Goal: Information Seeking & Learning: Learn about a topic

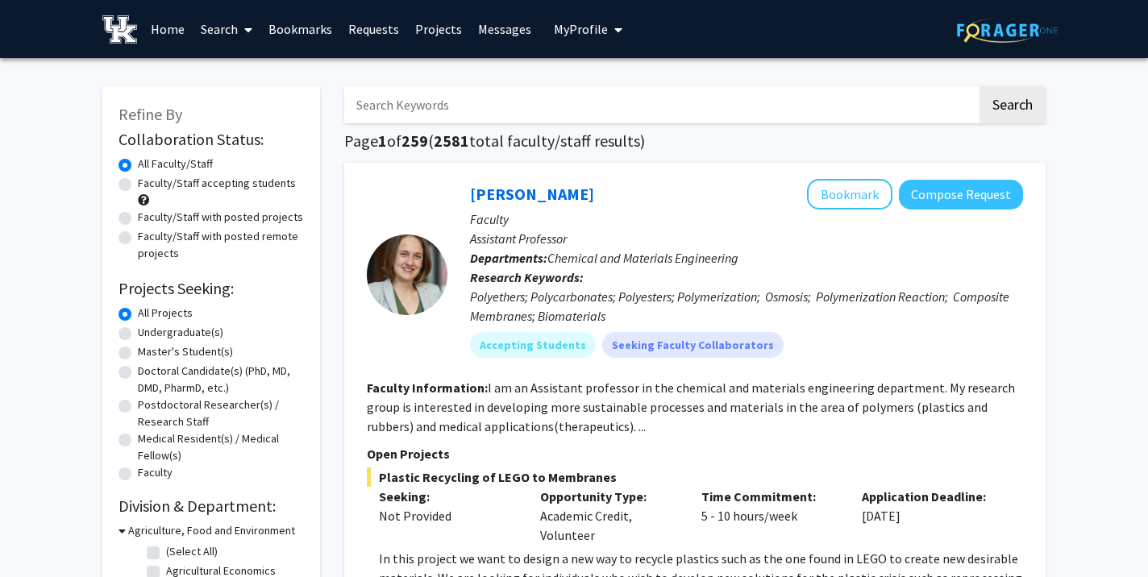
click at [575, 38] on button "My Profile" at bounding box center [588, 29] width 78 height 58
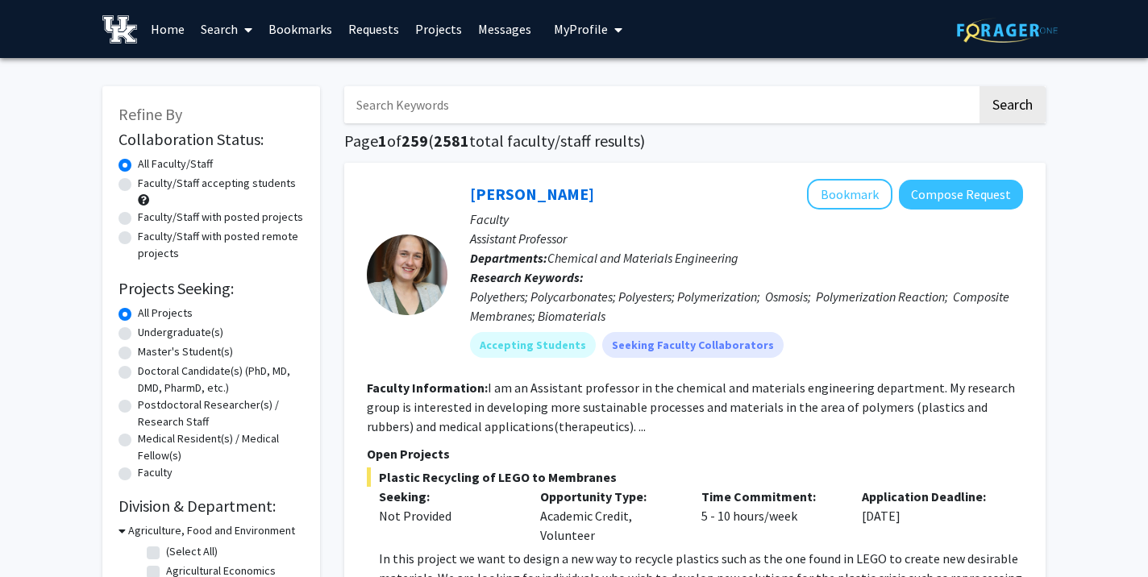
click at [509, 29] on link "Messages" at bounding box center [504, 29] width 69 height 56
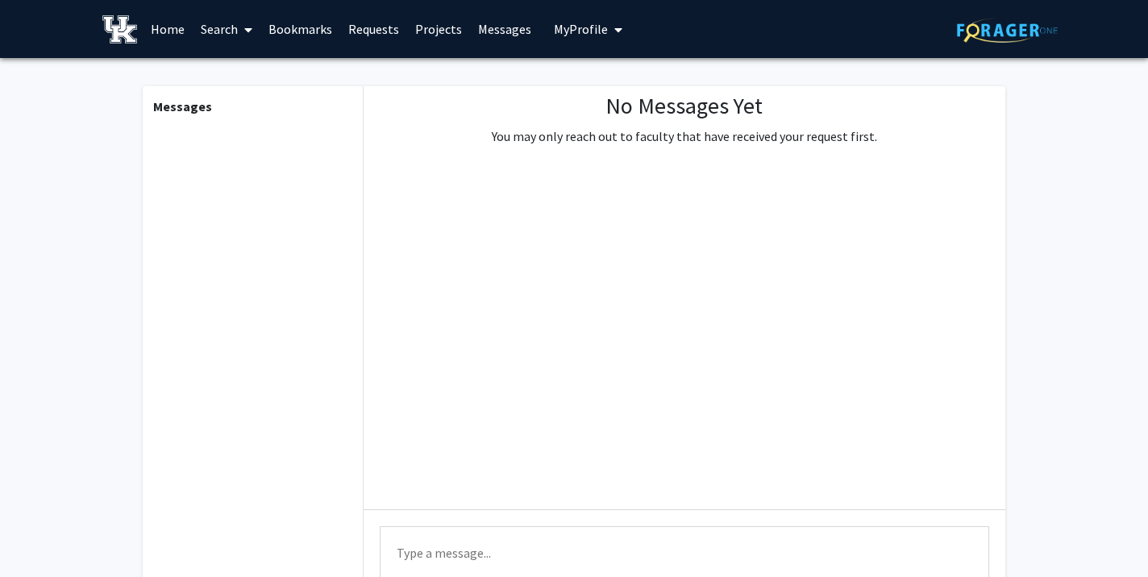
click at [418, 25] on link "Projects" at bounding box center [438, 29] width 63 height 56
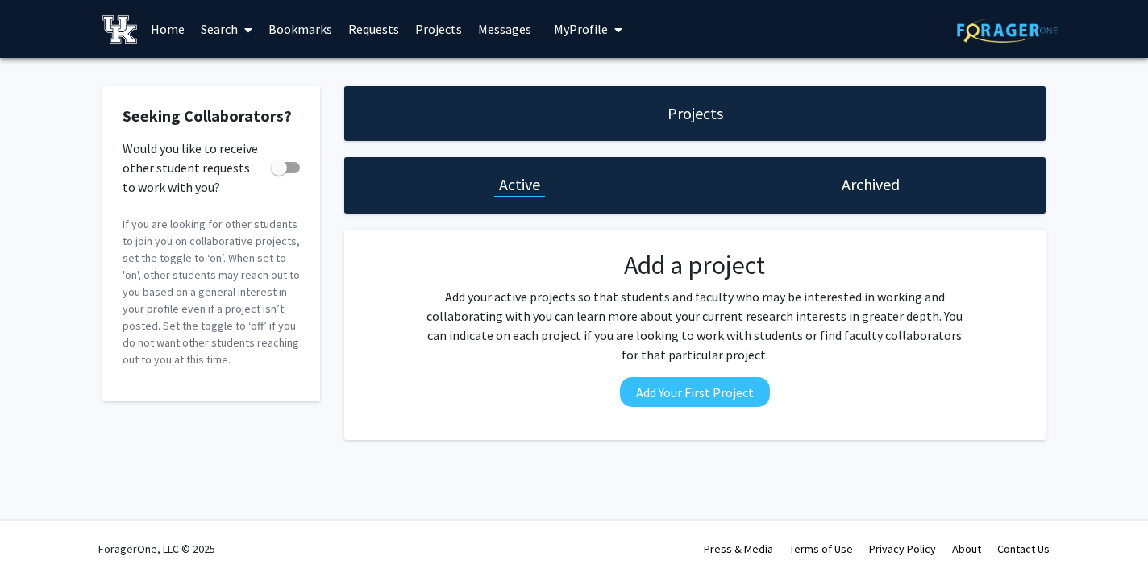
click at [366, 33] on link "Requests" at bounding box center [373, 29] width 67 height 56
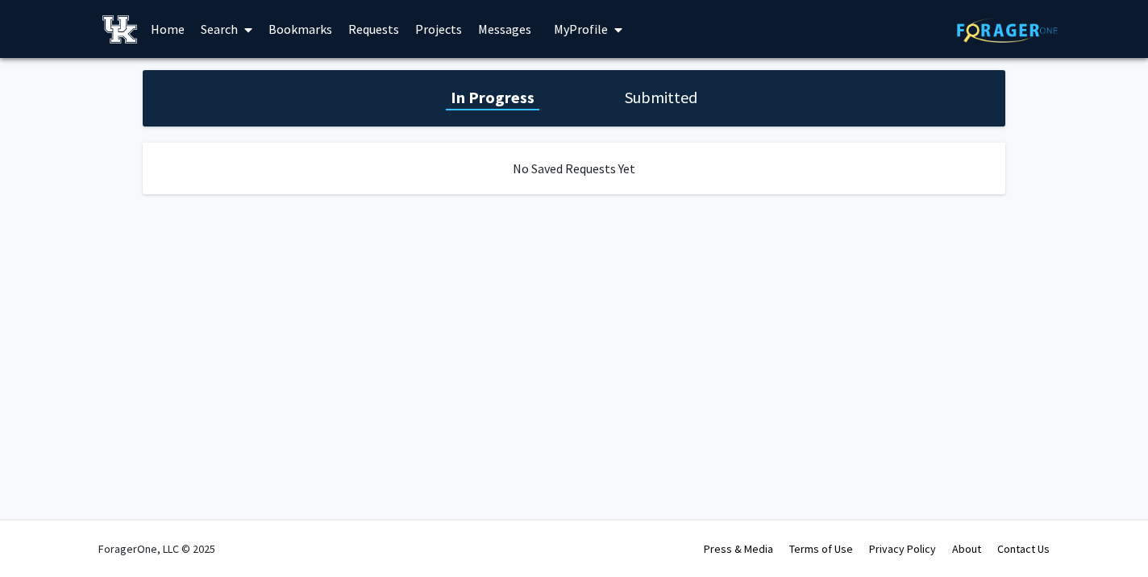
click at [663, 101] on h1 "Submitted" at bounding box center [661, 97] width 82 height 23
click at [313, 38] on link "Bookmarks" at bounding box center [300, 29] width 80 height 56
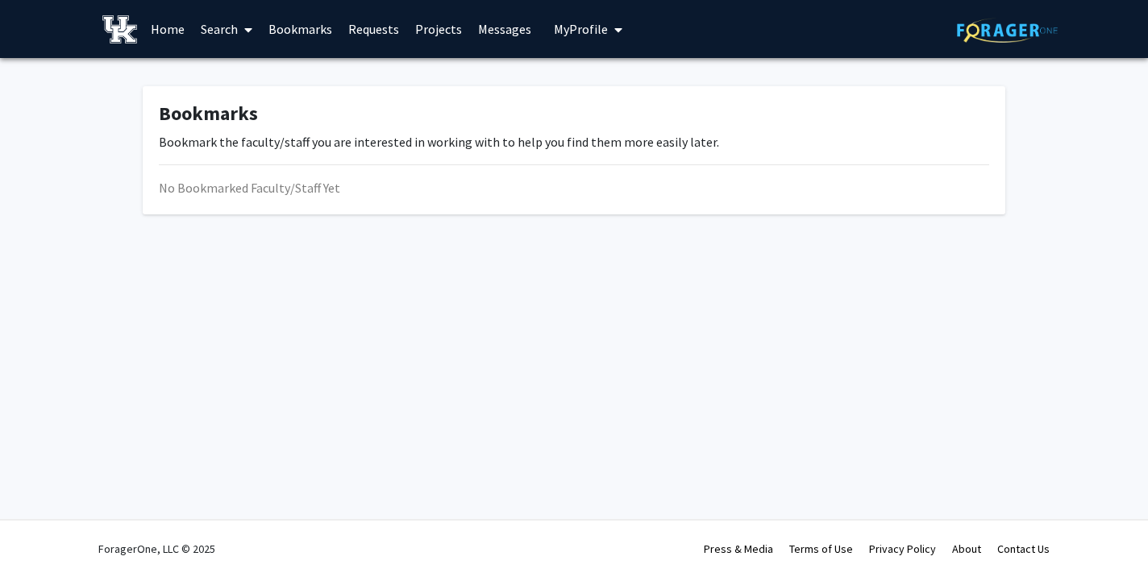
click at [203, 35] on link "Search" at bounding box center [227, 29] width 68 height 56
click at [186, 31] on link "Home" at bounding box center [168, 29] width 50 height 56
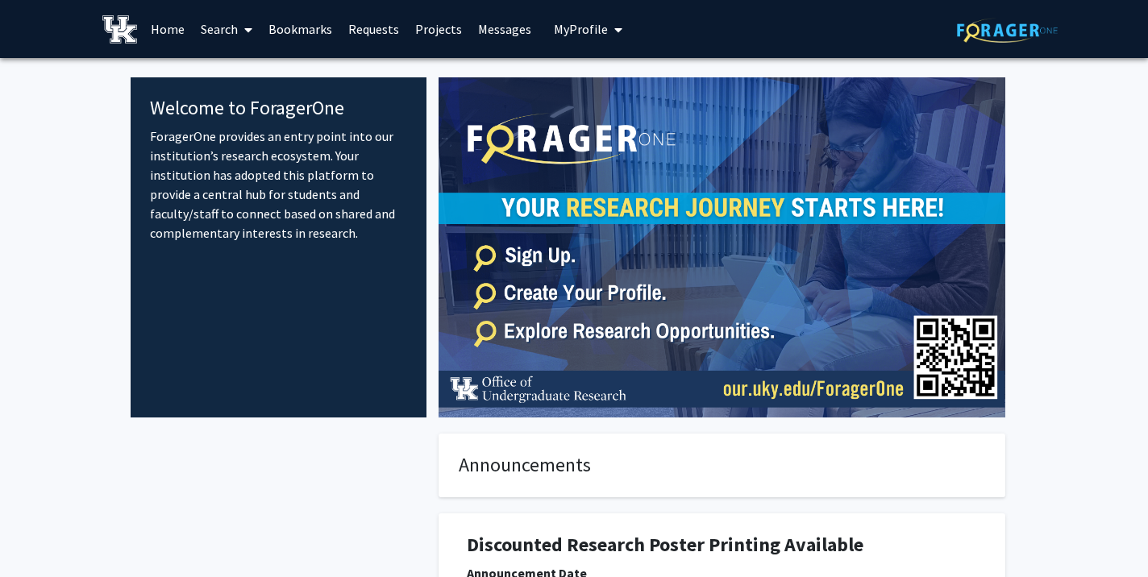
click at [374, 35] on link "Requests" at bounding box center [373, 29] width 67 height 56
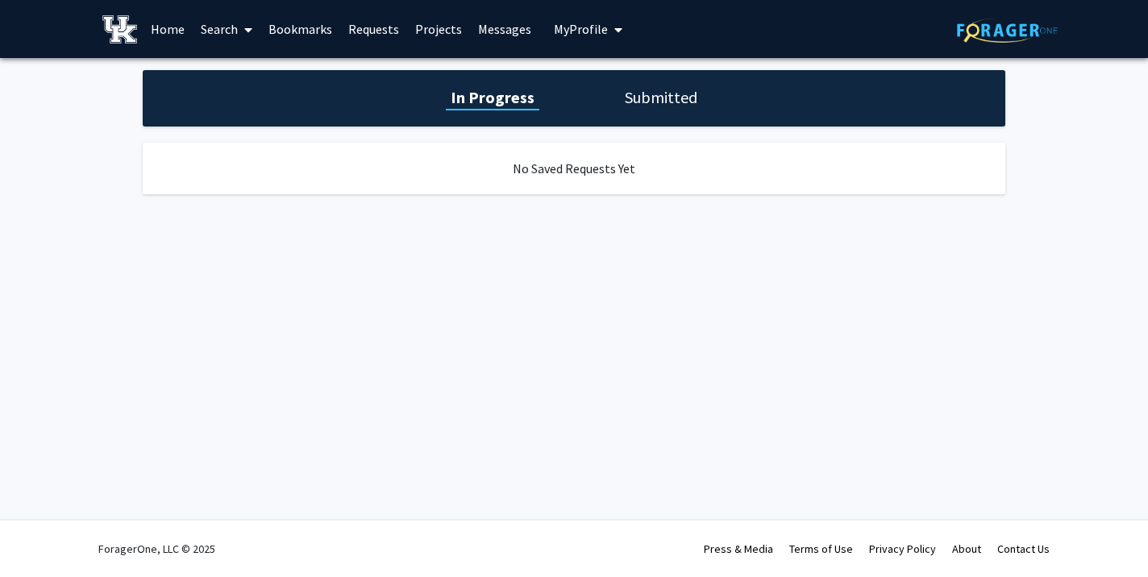
click at [323, 35] on link "Bookmarks" at bounding box center [300, 29] width 80 height 56
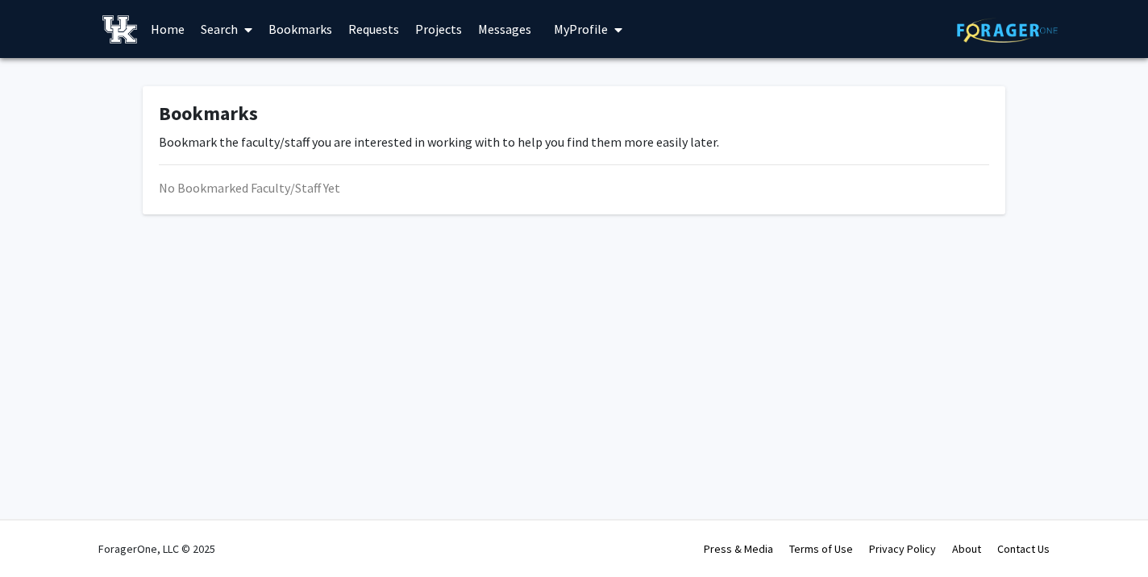
click at [226, 36] on link "Search" at bounding box center [227, 29] width 68 height 56
click at [264, 111] on span "Students" at bounding box center [242, 106] width 98 height 32
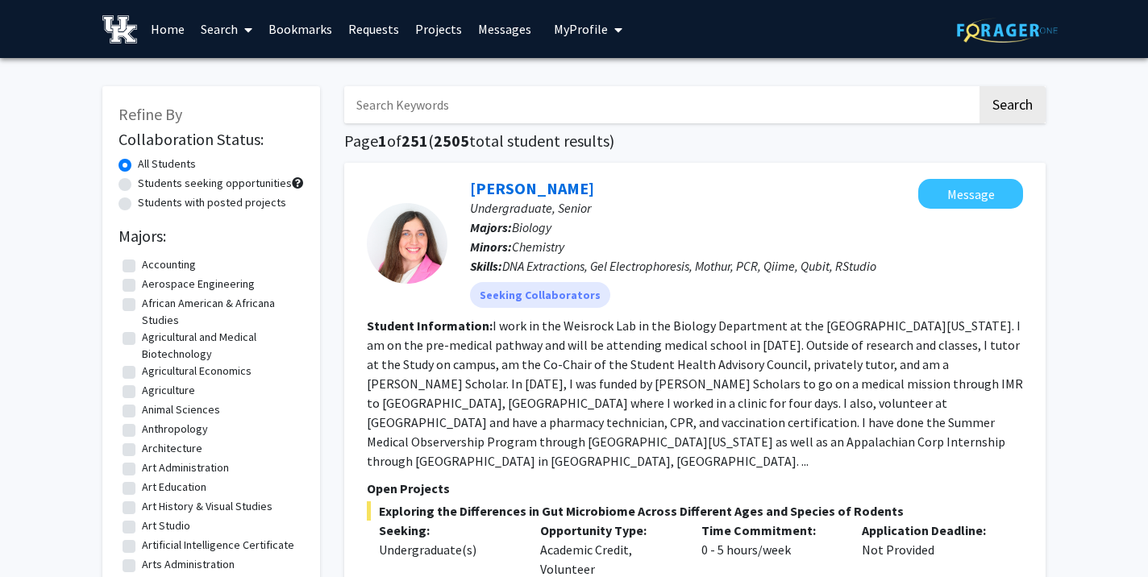
click at [225, 39] on link "Search" at bounding box center [227, 29] width 68 height 56
click at [239, 73] on span "Faculty/Staff" at bounding box center [252, 74] width 118 height 32
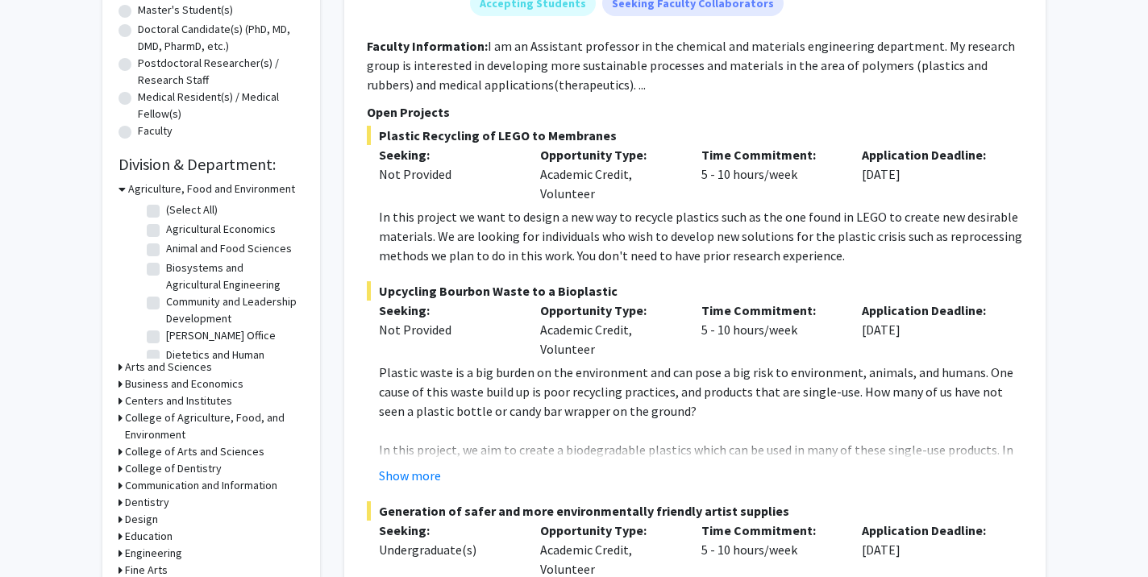
scroll to position [404, 0]
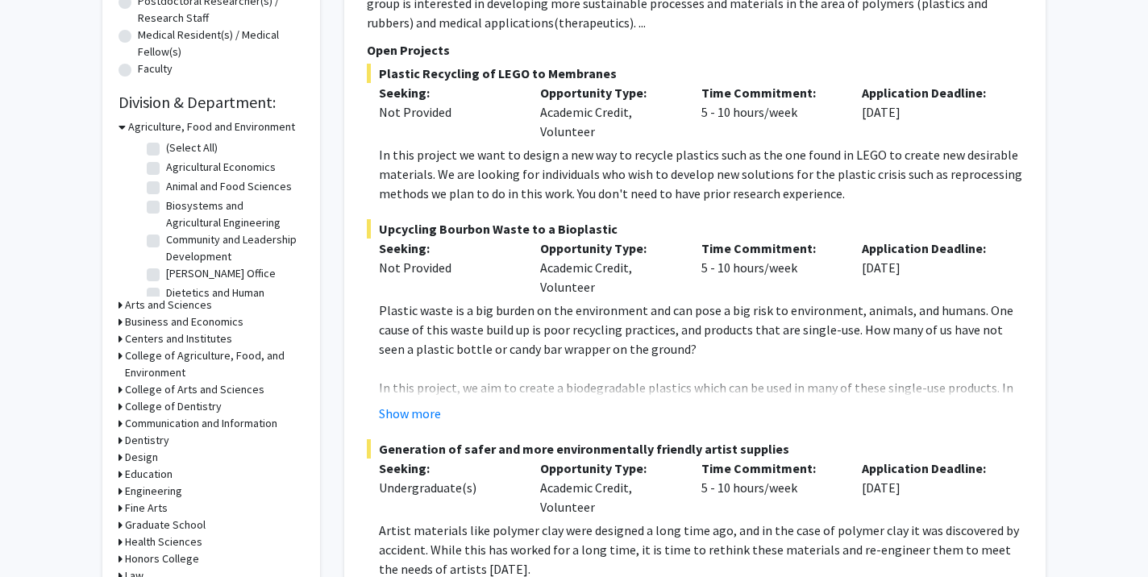
click at [171, 309] on h3 "Arts and Sciences" at bounding box center [168, 305] width 87 height 17
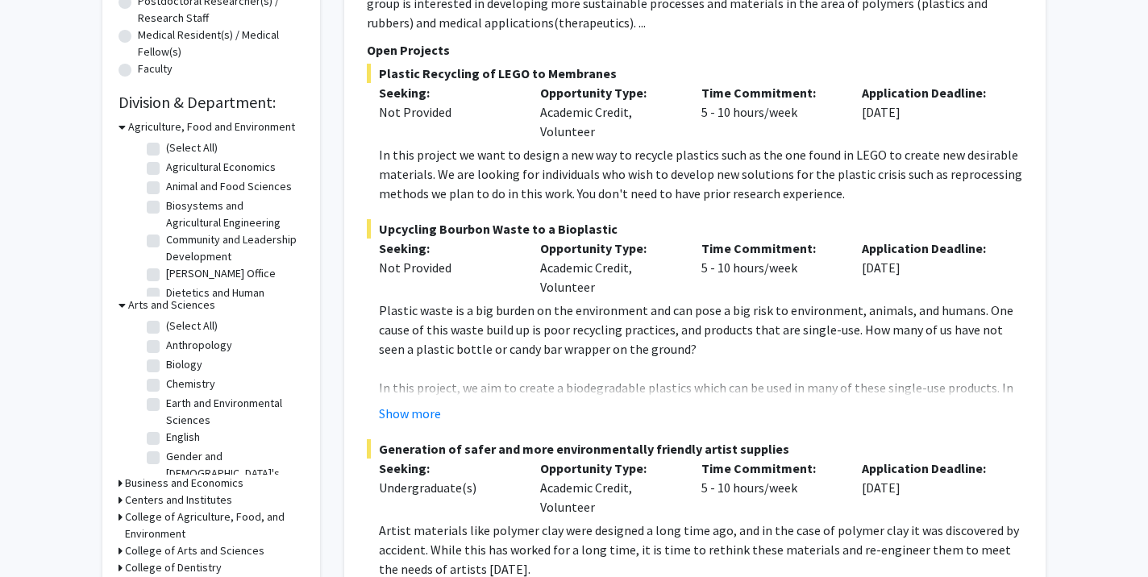
click at [166, 331] on label "(Select All)" at bounding box center [192, 326] width 52 height 17
click at [166, 328] on input "(Select All)" at bounding box center [171, 323] width 10 height 10
checkbox input "true"
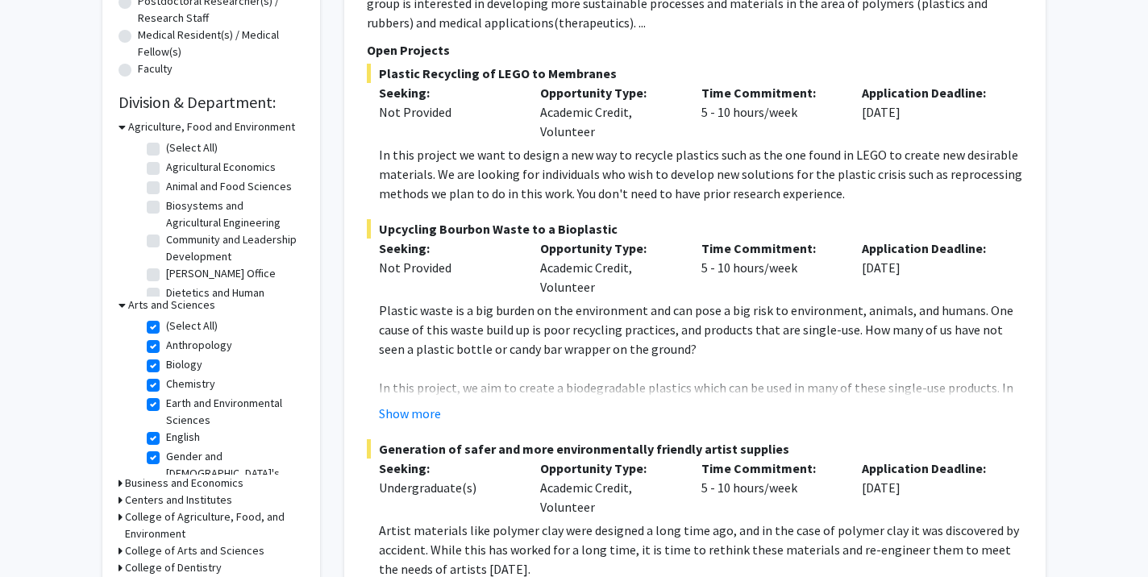
checkbox input "true"
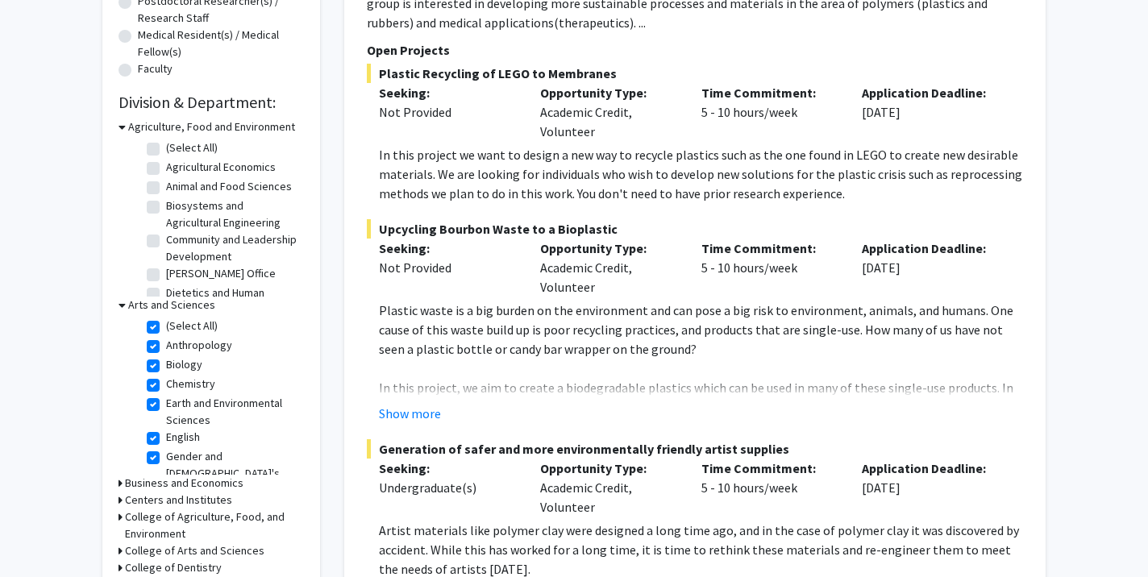
checkbox input "true"
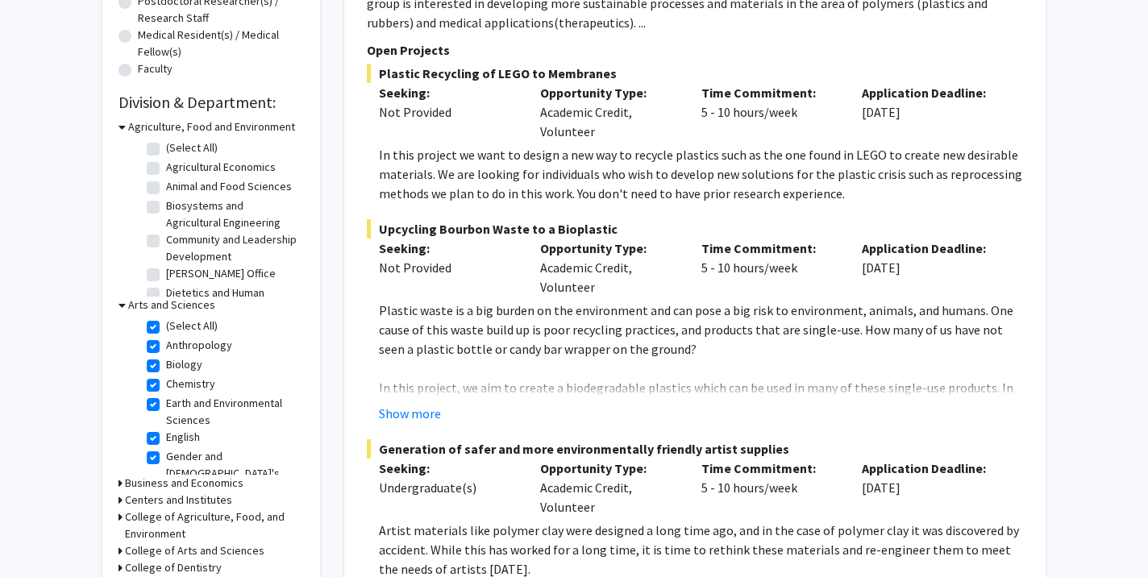
checkbox input "true"
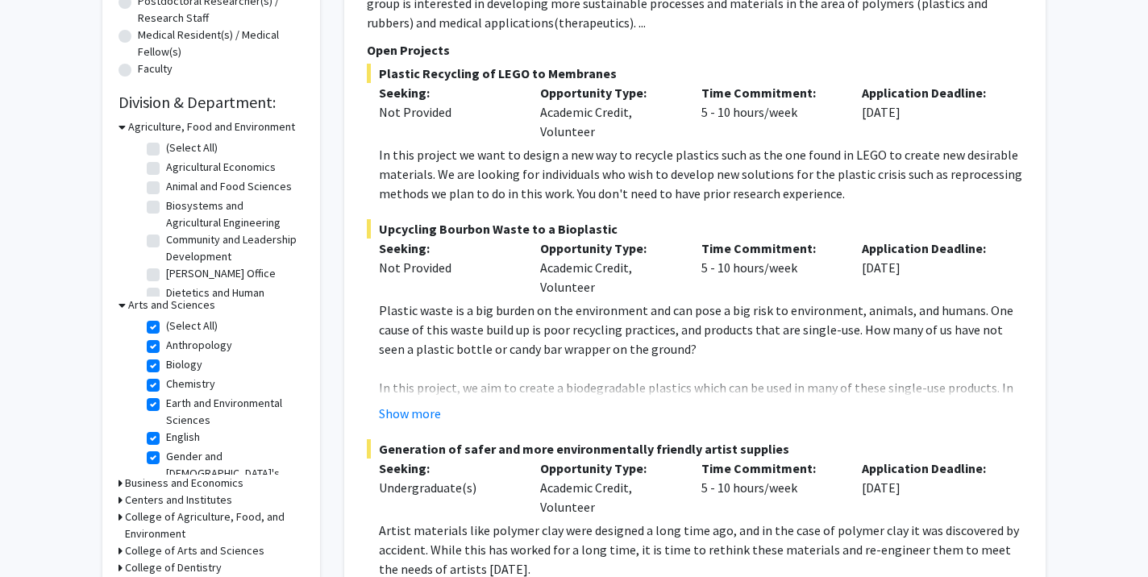
checkbox input "true"
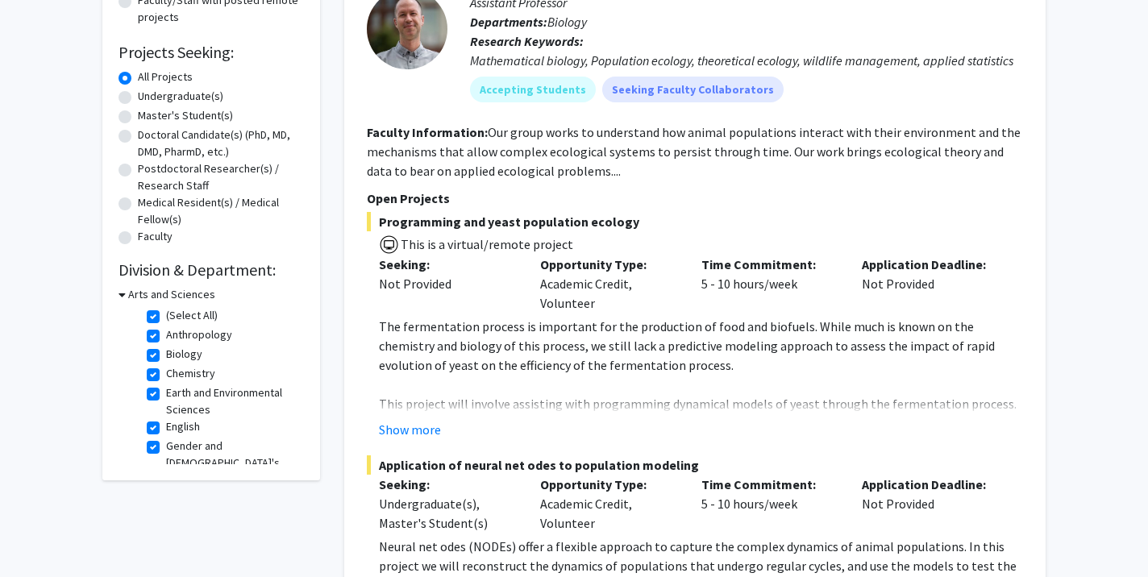
scroll to position [239, 0]
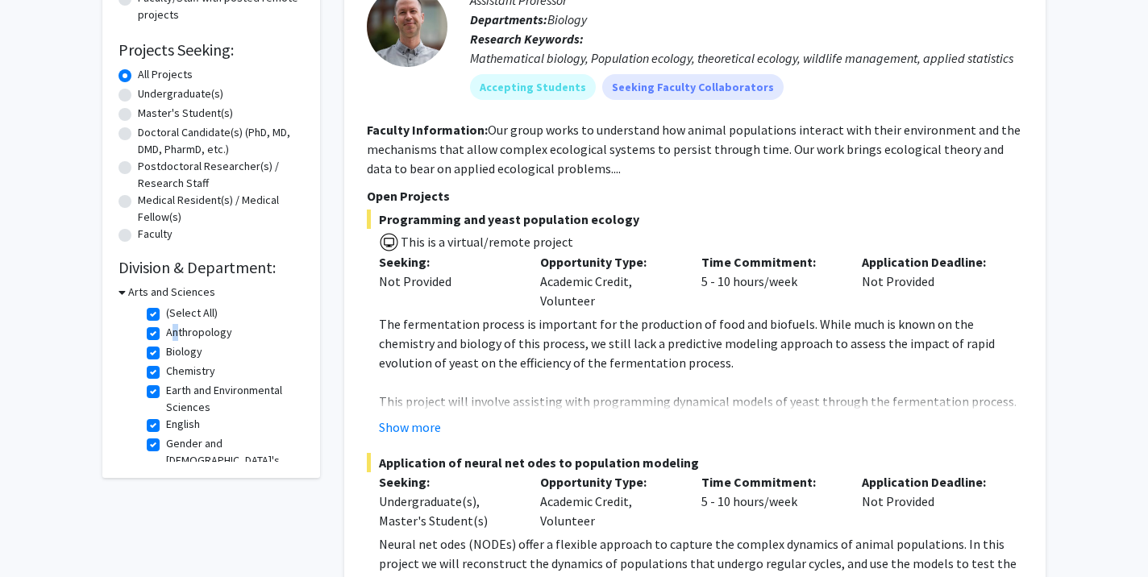
click at [166, 333] on label "Anthropology" at bounding box center [199, 332] width 66 height 17
click at [166, 333] on input "Anthropology" at bounding box center [171, 329] width 10 height 10
checkbox input "false"
checkbox input "true"
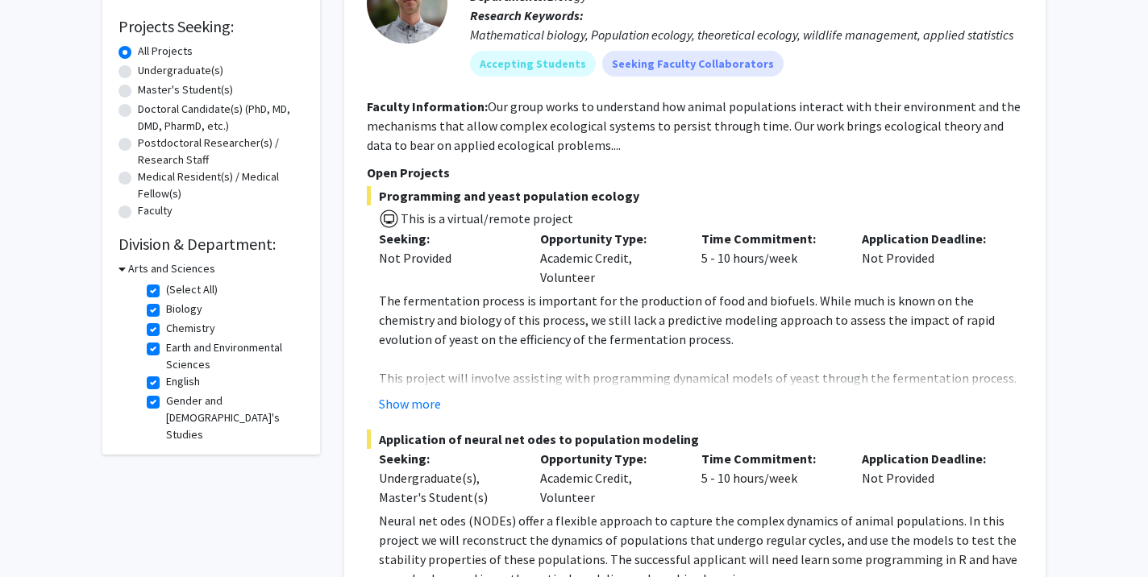
scroll to position [277, 0]
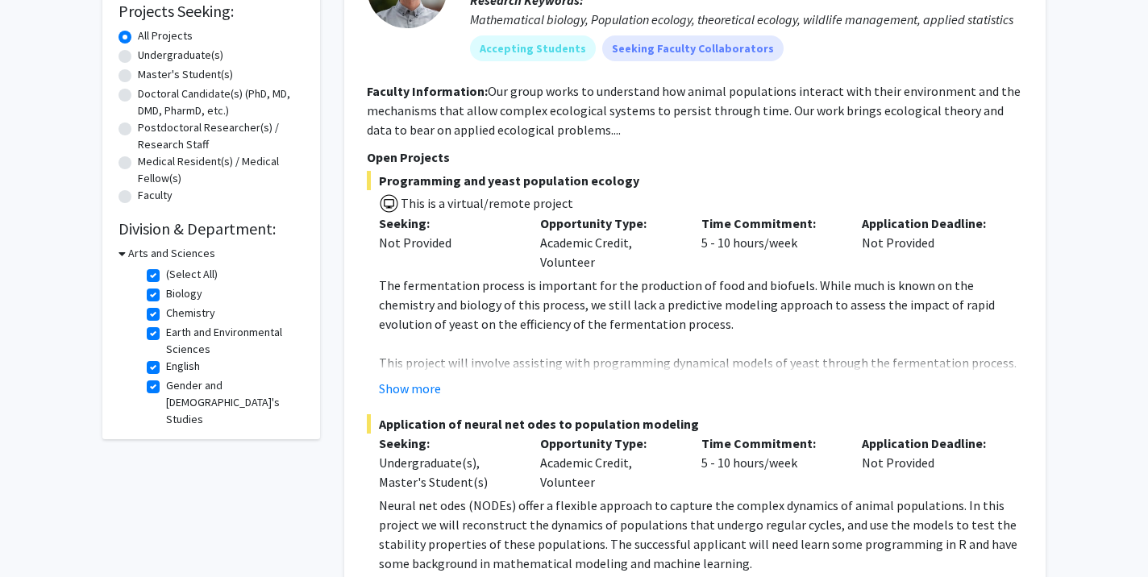
click at [166, 299] on label "Biology" at bounding box center [184, 293] width 36 height 17
click at [166, 296] on input "Biology" at bounding box center [171, 290] width 10 height 10
checkbox input "false"
checkbox input "true"
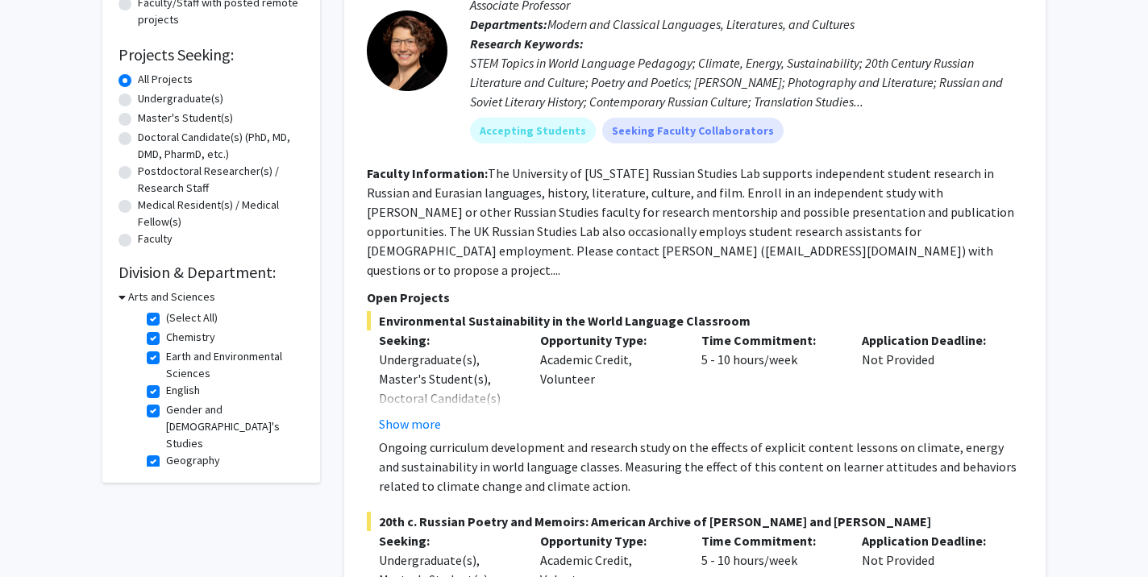
scroll to position [233, 0]
click at [152, 330] on fg-checkbox "(Select All) (Select All)" at bounding box center [223, 319] width 153 height 19
click at [166, 325] on label "(Select All)" at bounding box center [192, 318] width 52 height 17
click at [166, 321] on input "(Select All)" at bounding box center [171, 315] width 10 height 10
checkbox input "false"
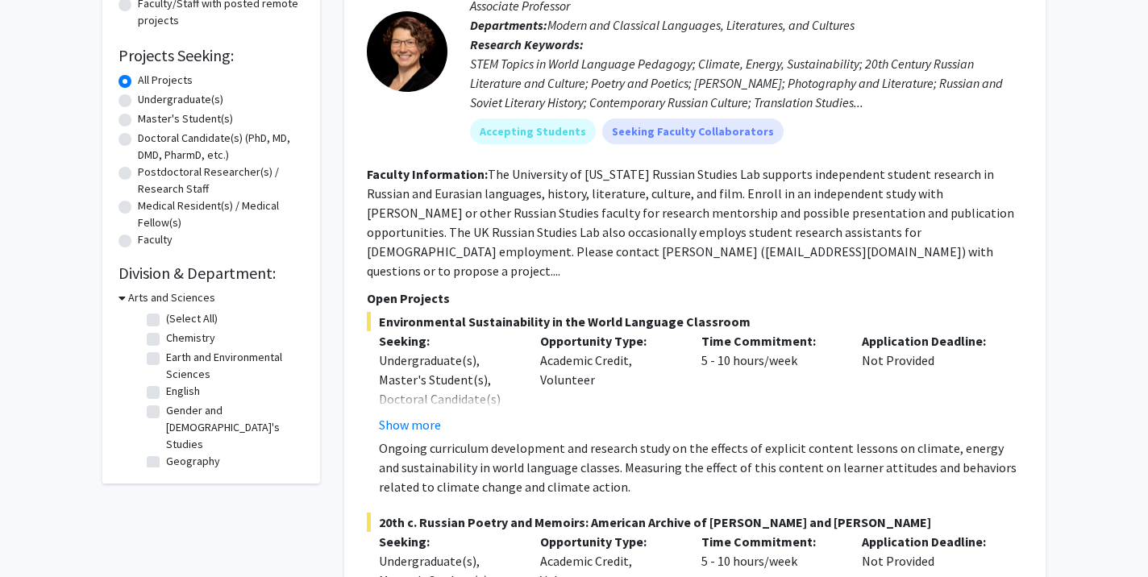
checkbox input "false"
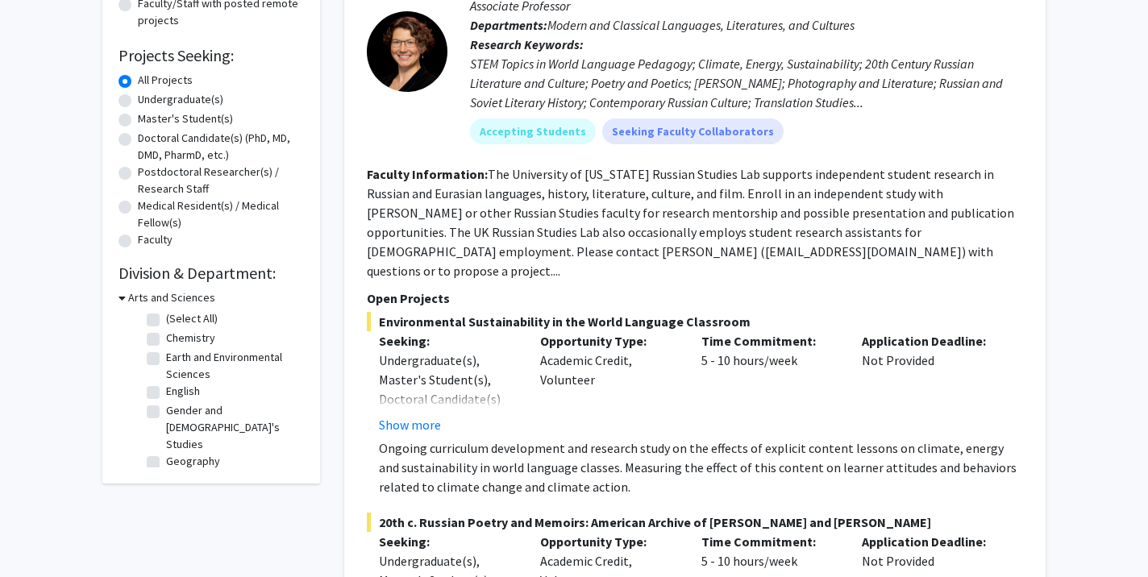
checkbox input "false"
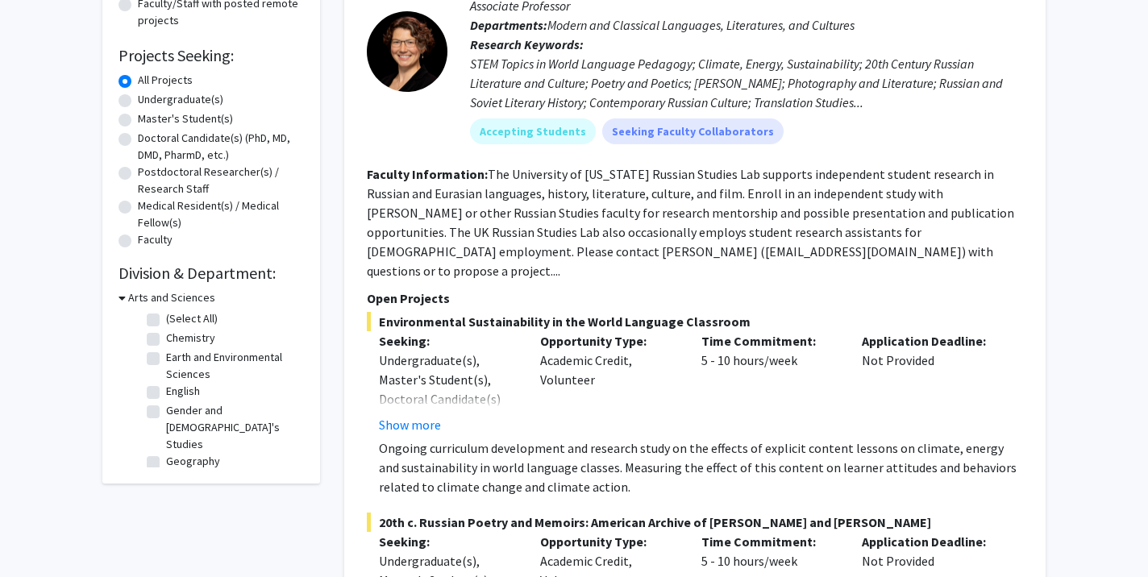
checkbox input "false"
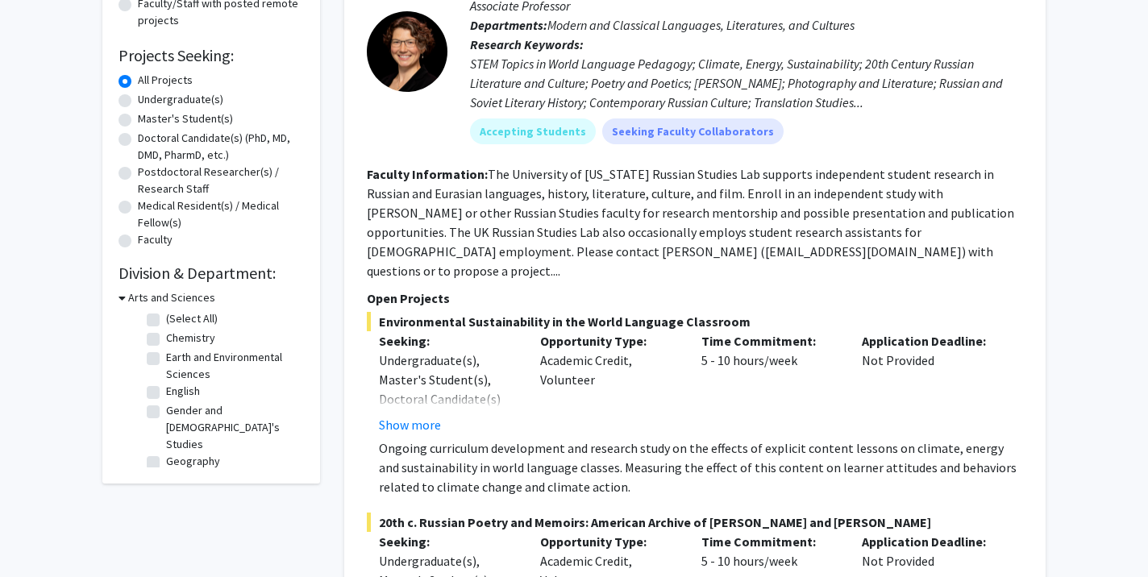
checkbox input "false"
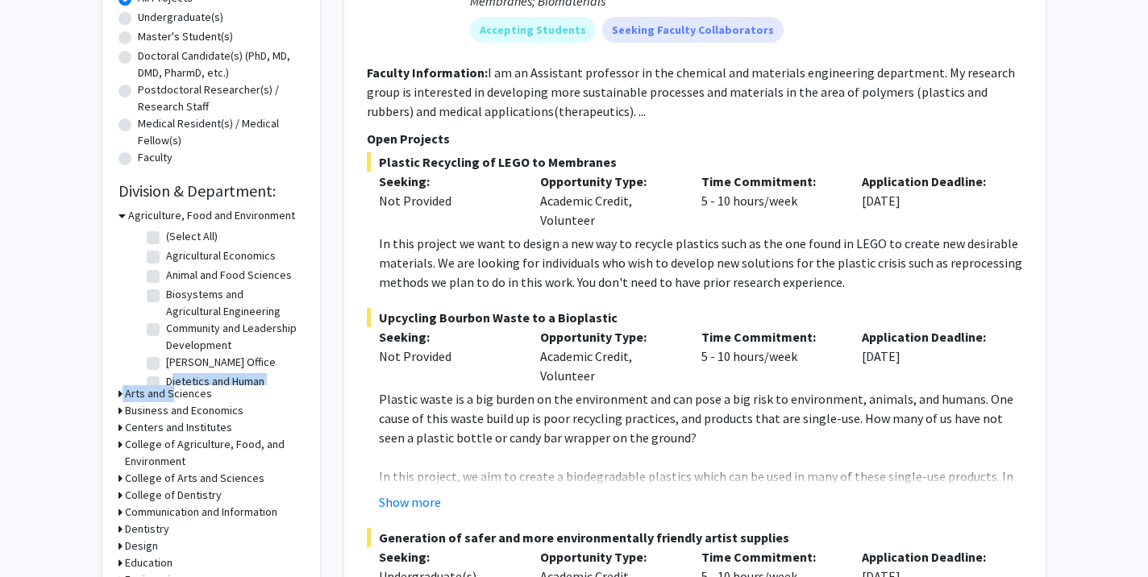
scroll to position [3, 0]
click at [166, 390] on form "Agriculture, Food and Environment (Select All) (Select All) Agricultural Econom…" at bounding box center [210, 499] width 185 height 584
click at [172, 392] on h3 "Arts and Sciences" at bounding box center [168, 393] width 87 height 17
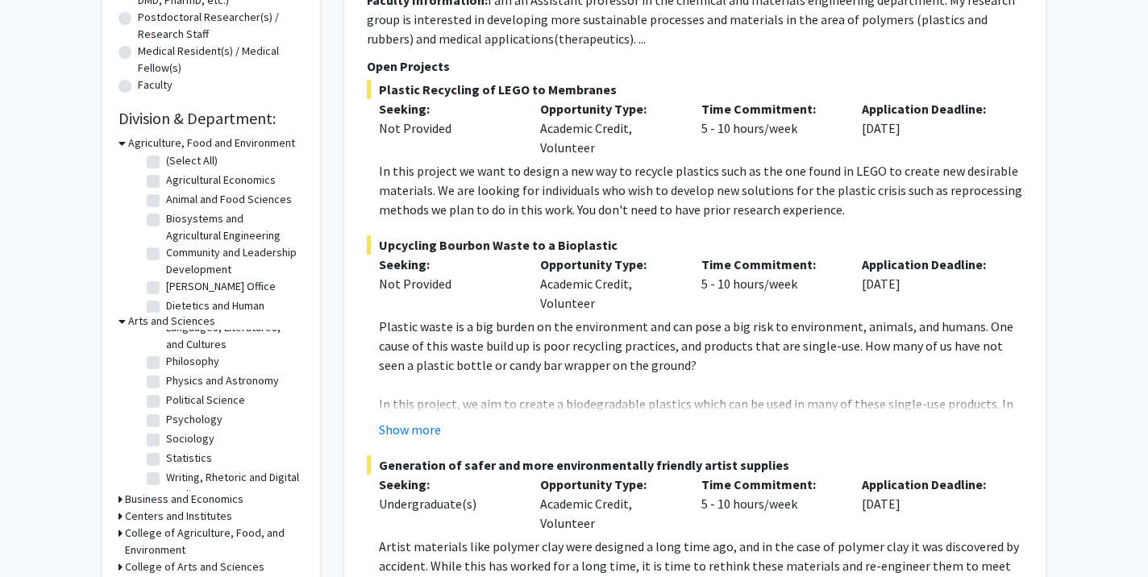
scroll to position [309, 0]
click at [166, 373] on label "Physics and Astronomy" at bounding box center [222, 381] width 113 height 17
click at [166, 373] on input "Physics and Astronomy" at bounding box center [171, 378] width 10 height 10
checkbox input "true"
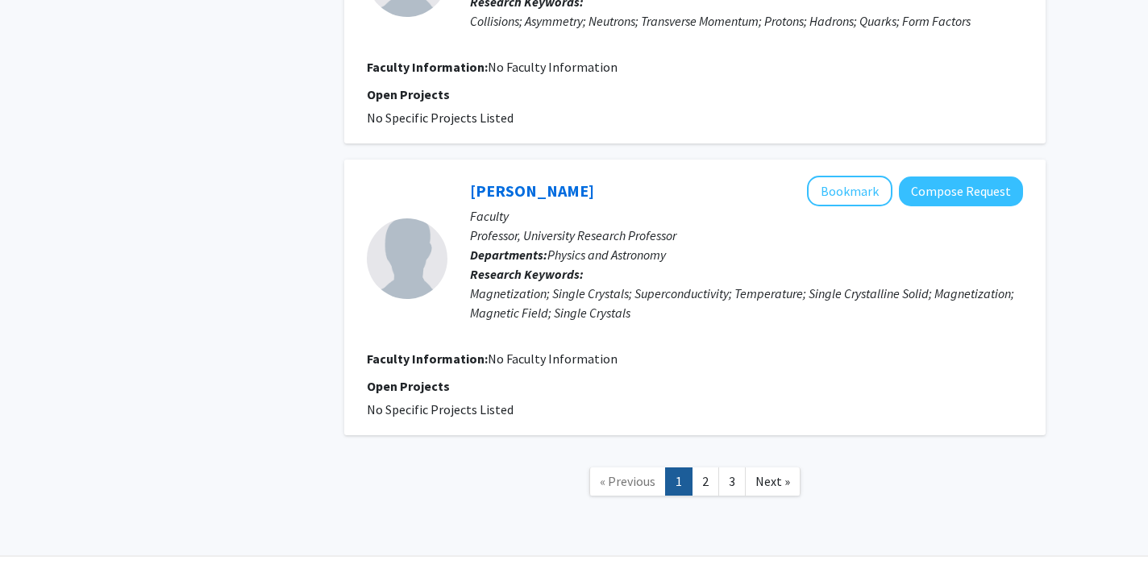
scroll to position [2822, 0]
click at [700, 468] on link "2" at bounding box center [705, 482] width 27 height 28
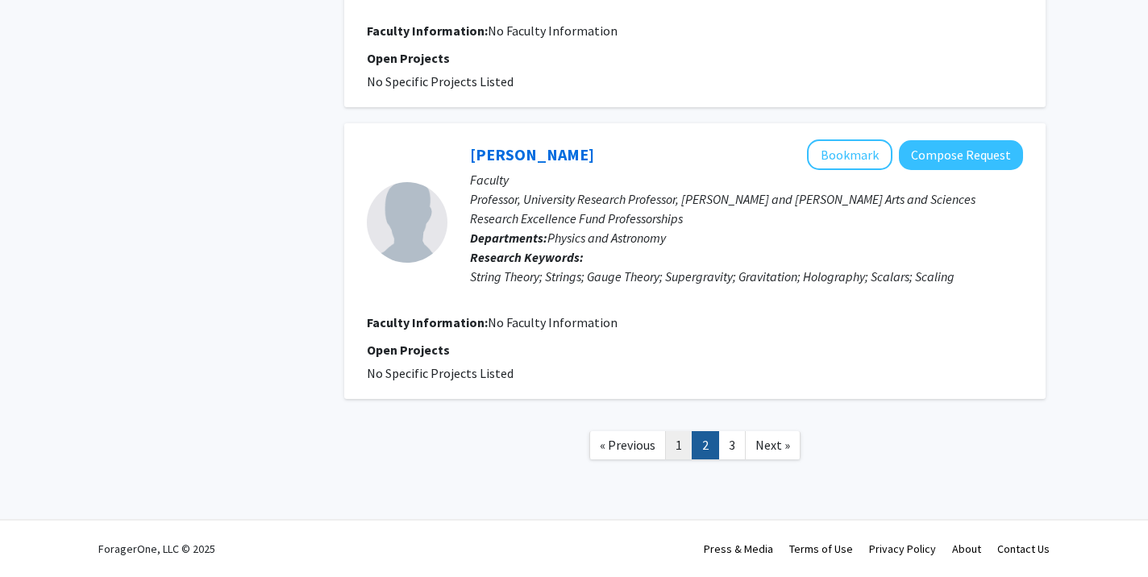
scroll to position [2551, 0]
click at [727, 447] on link "3" at bounding box center [731, 445] width 27 height 28
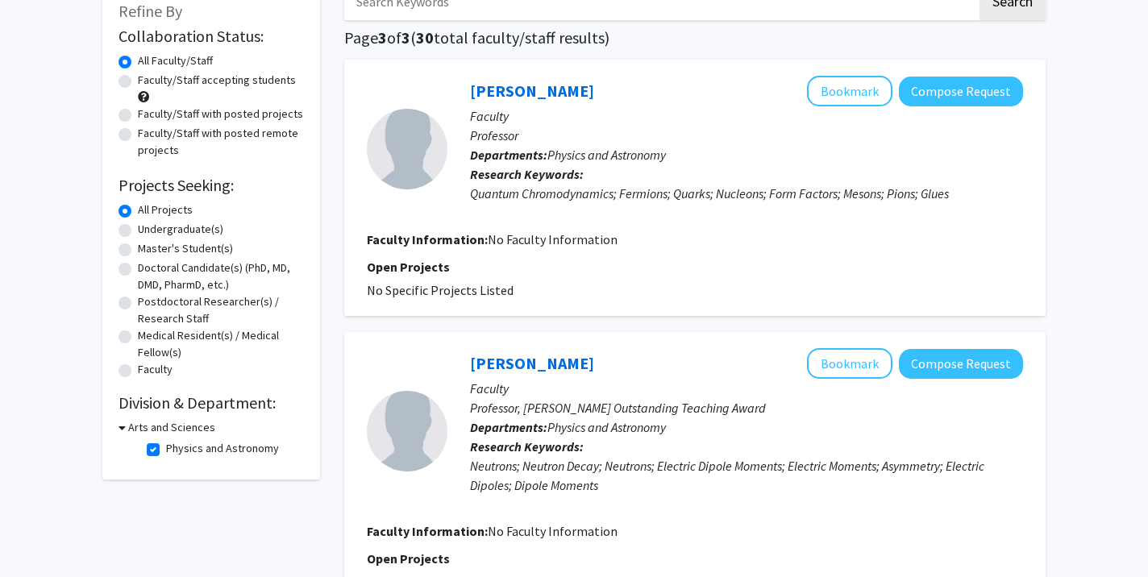
scroll to position [104, 0]
click at [152, 435] on h3 "Arts and Sciences" at bounding box center [171, 426] width 87 height 17
click at [152, 434] on h3 "Arts and Sciences" at bounding box center [168, 426] width 87 height 17
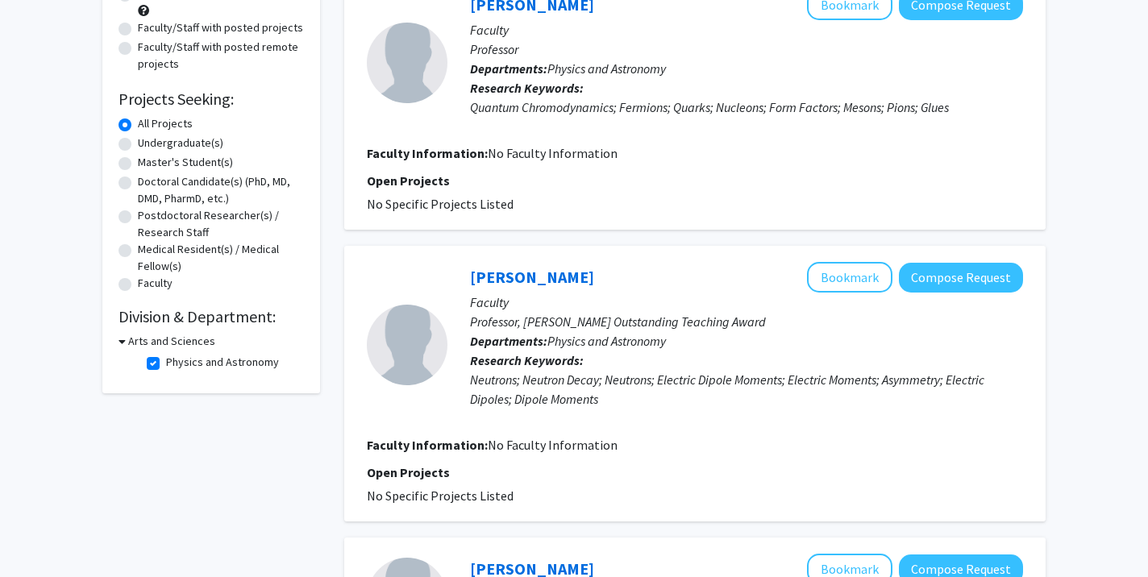
click at [166, 362] on label "Physics and Astronomy" at bounding box center [222, 362] width 113 height 17
click at [166, 362] on input "Physics and Astronomy" at bounding box center [171, 359] width 10 height 10
checkbox input "false"
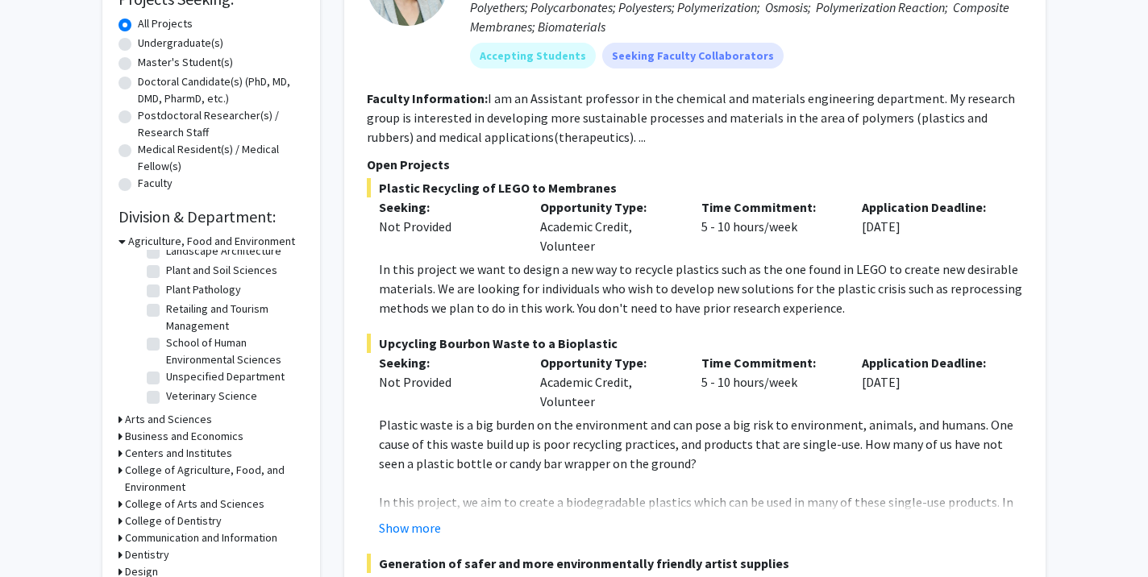
scroll to position [302, 0]
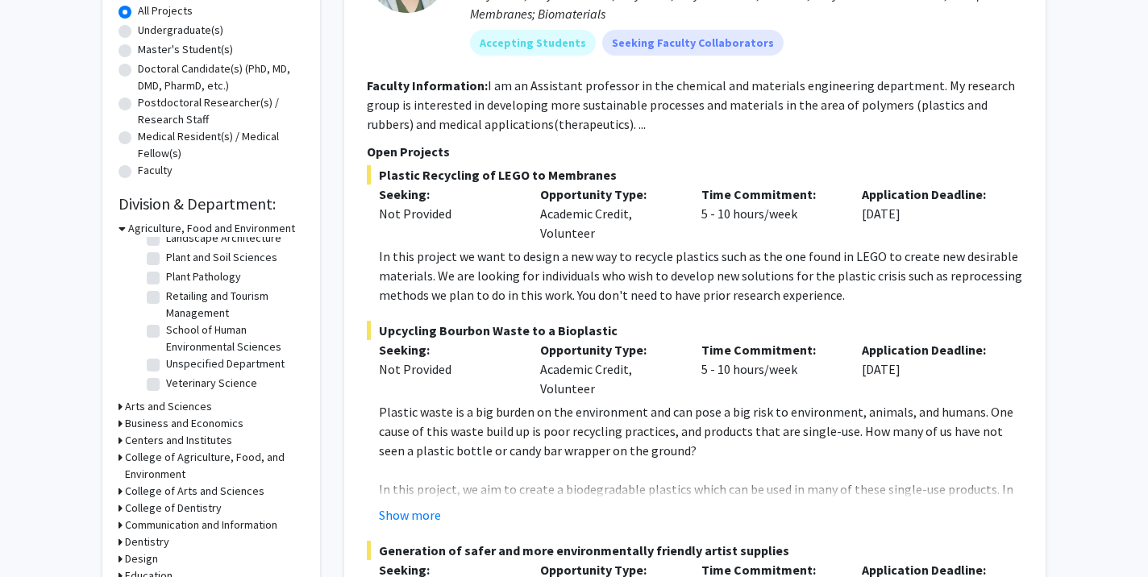
click at [153, 497] on h3 "College of Arts and Sciences" at bounding box center [194, 491] width 139 height 17
click at [131, 497] on h3 "College of Arts and Sciences" at bounding box center [197, 491] width 139 height 17
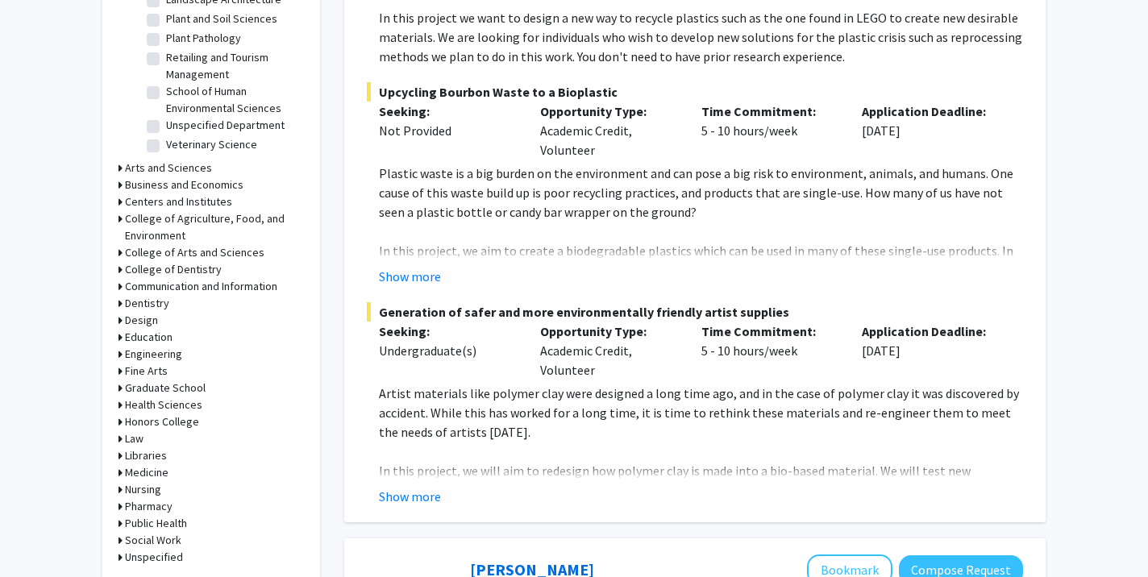
scroll to position [544, 0]
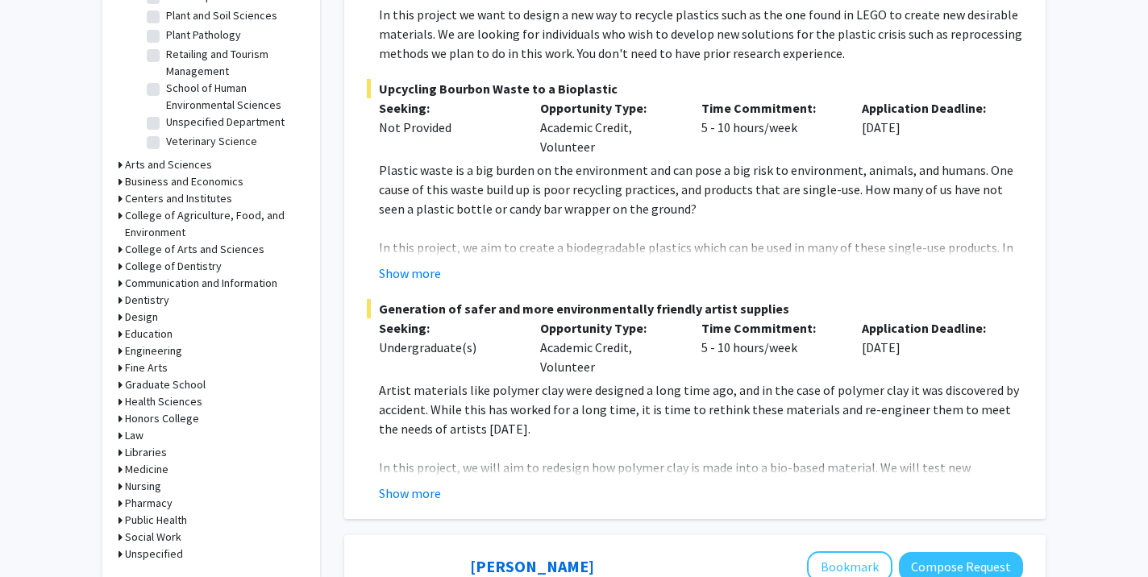
click at [148, 166] on h3 "Arts and Sciences" at bounding box center [168, 164] width 87 height 17
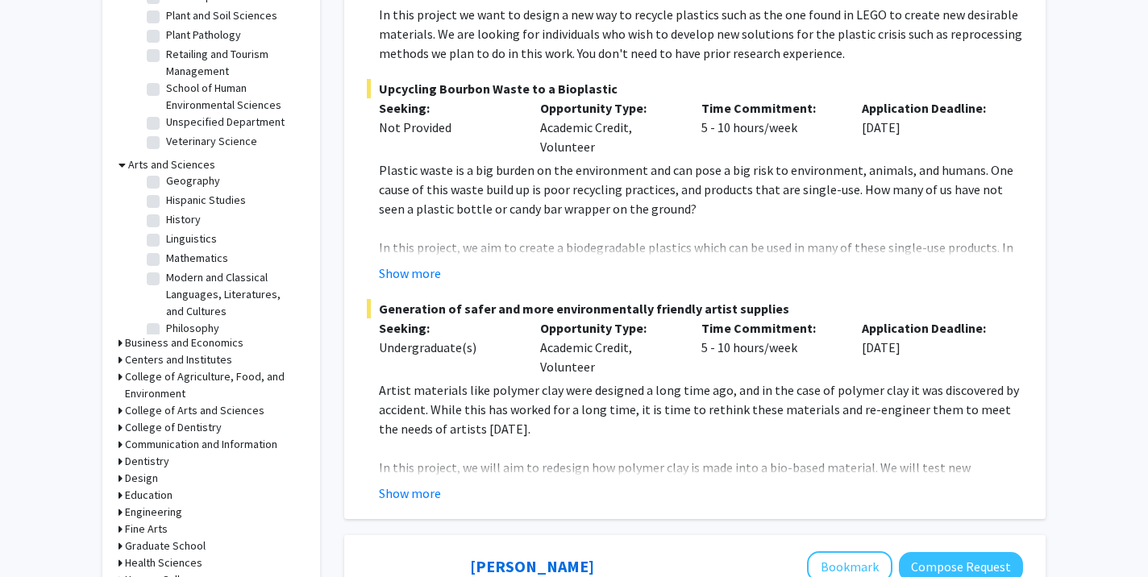
scroll to position [187, 0]
click at [166, 249] on label "Mathematics" at bounding box center [197, 257] width 62 height 17
click at [166, 249] on input "Mathematics" at bounding box center [171, 254] width 10 height 10
checkbox input "true"
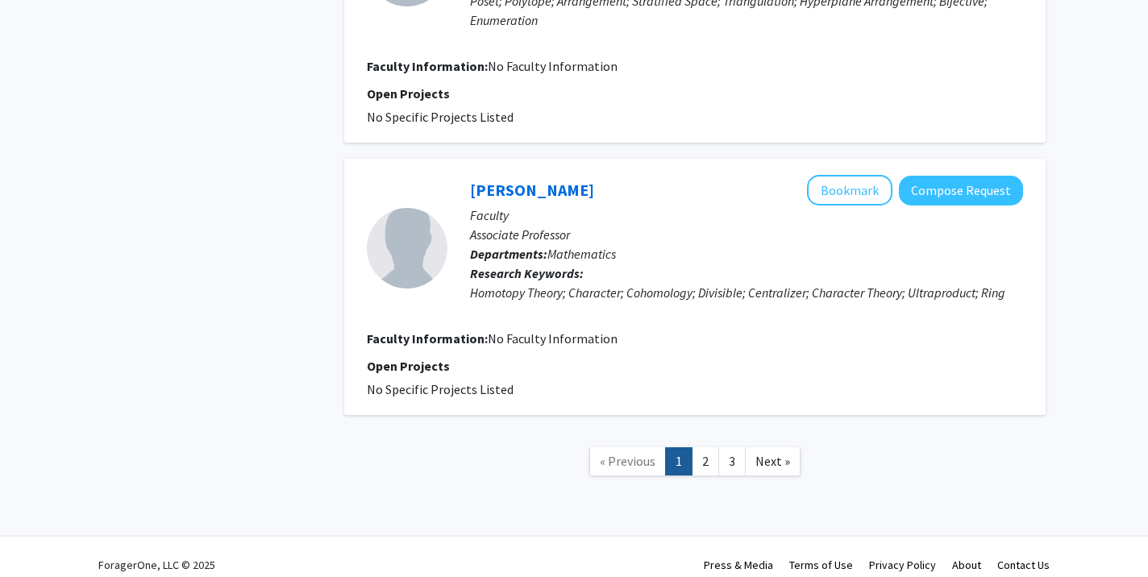
scroll to position [2712, 0]
click at [698, 450] on link "2" at bounding box center [705, 463] width 27 height 28
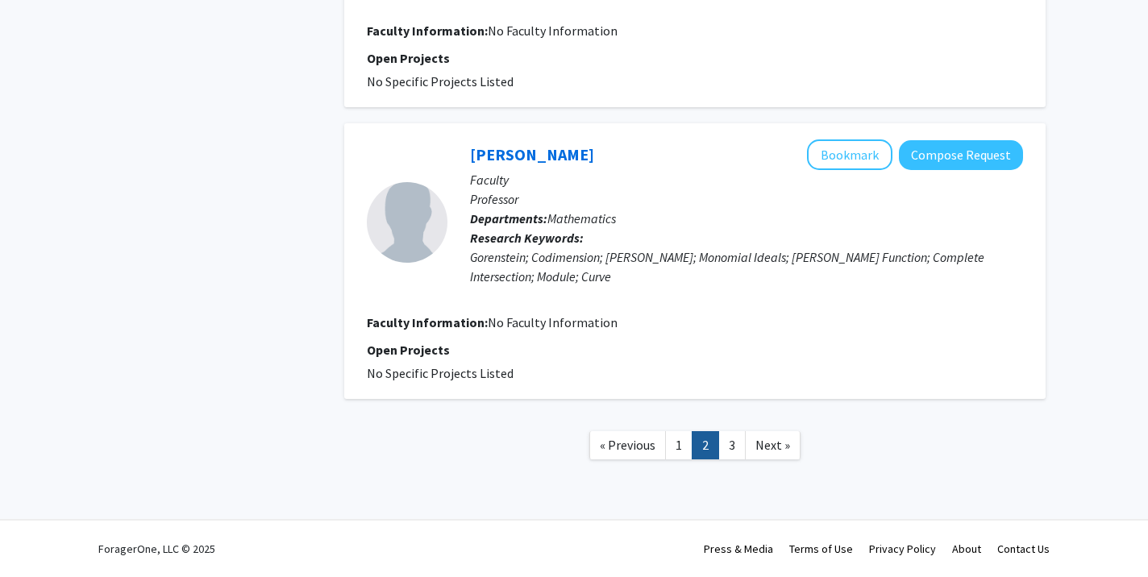
scroll to position [2648, 0]
click at [731, 450] on link "3" at bounding box center [731, 445] width 27 height 28
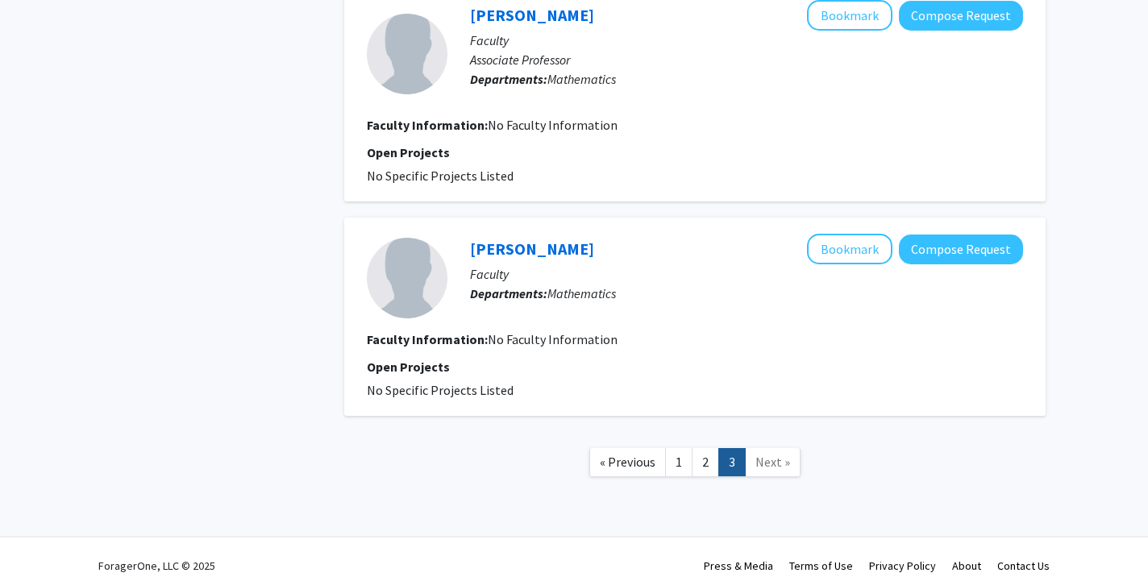
scroll to position [2047, 0]
